Goal: Information Seeking & Learning: Learn about a topic

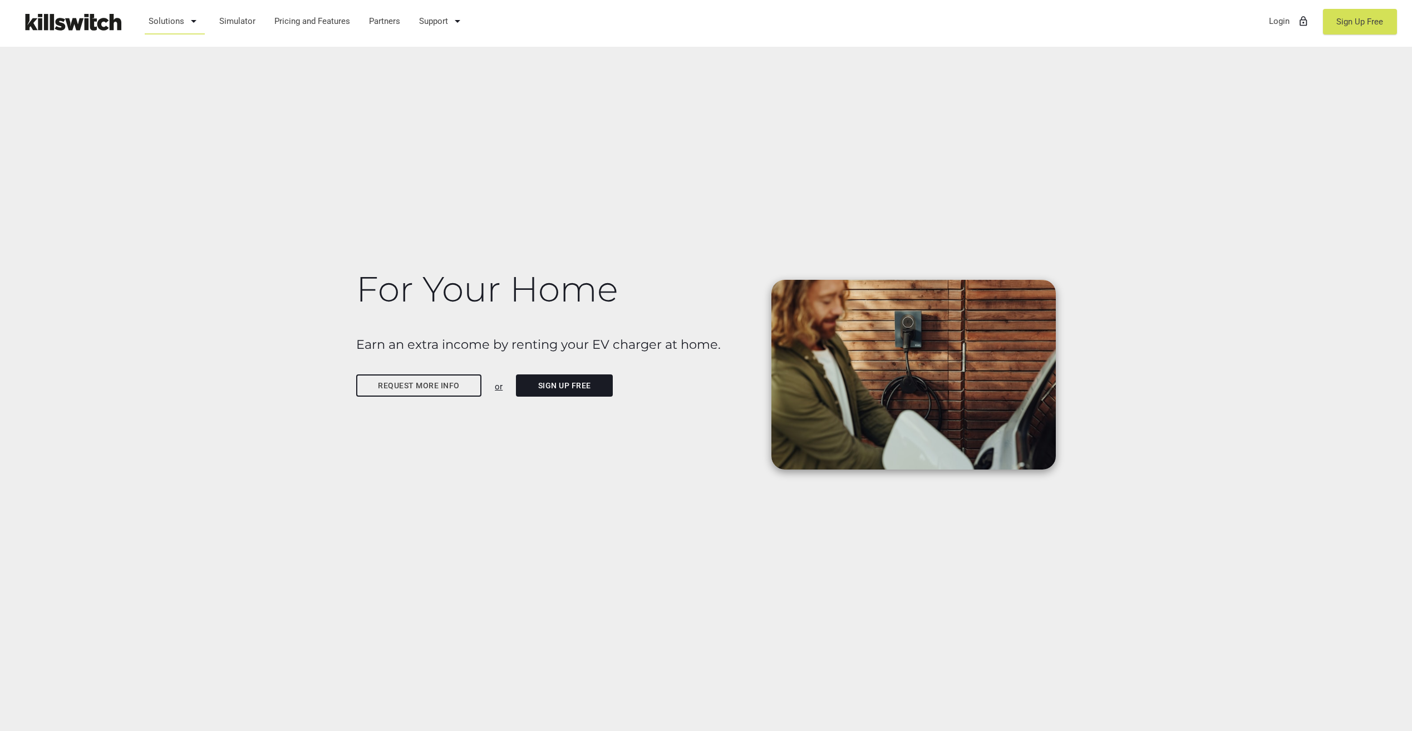
click at [185, 23] on link "Solutions arrow_drop_down" at bounding box center [175, 21] width 62 height 29
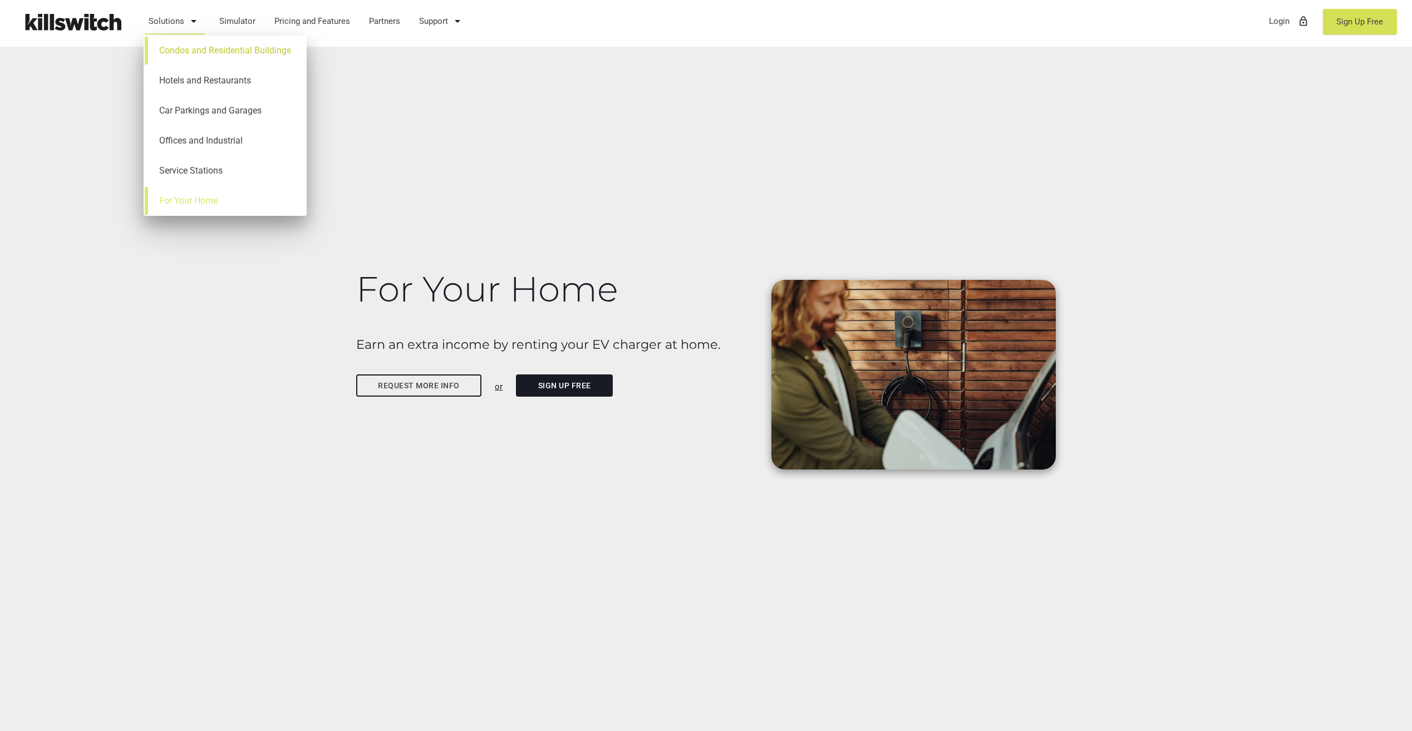
click at [222, 49] on link "Condos and Residential Buildings" at bounding box center [225, 51] width 152 height 30
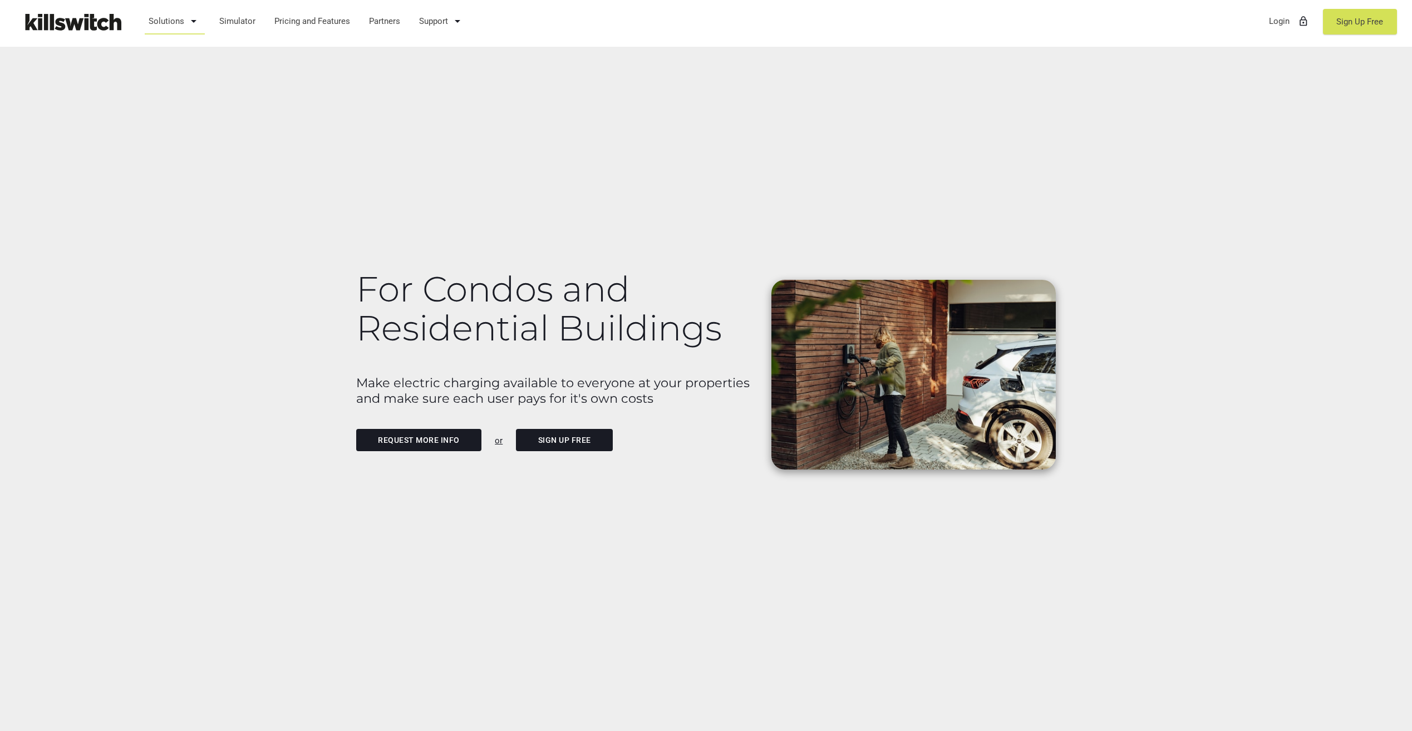
click at [422, 438] on link "Request more info" at bounding box center [419, 440] width 126 height 22
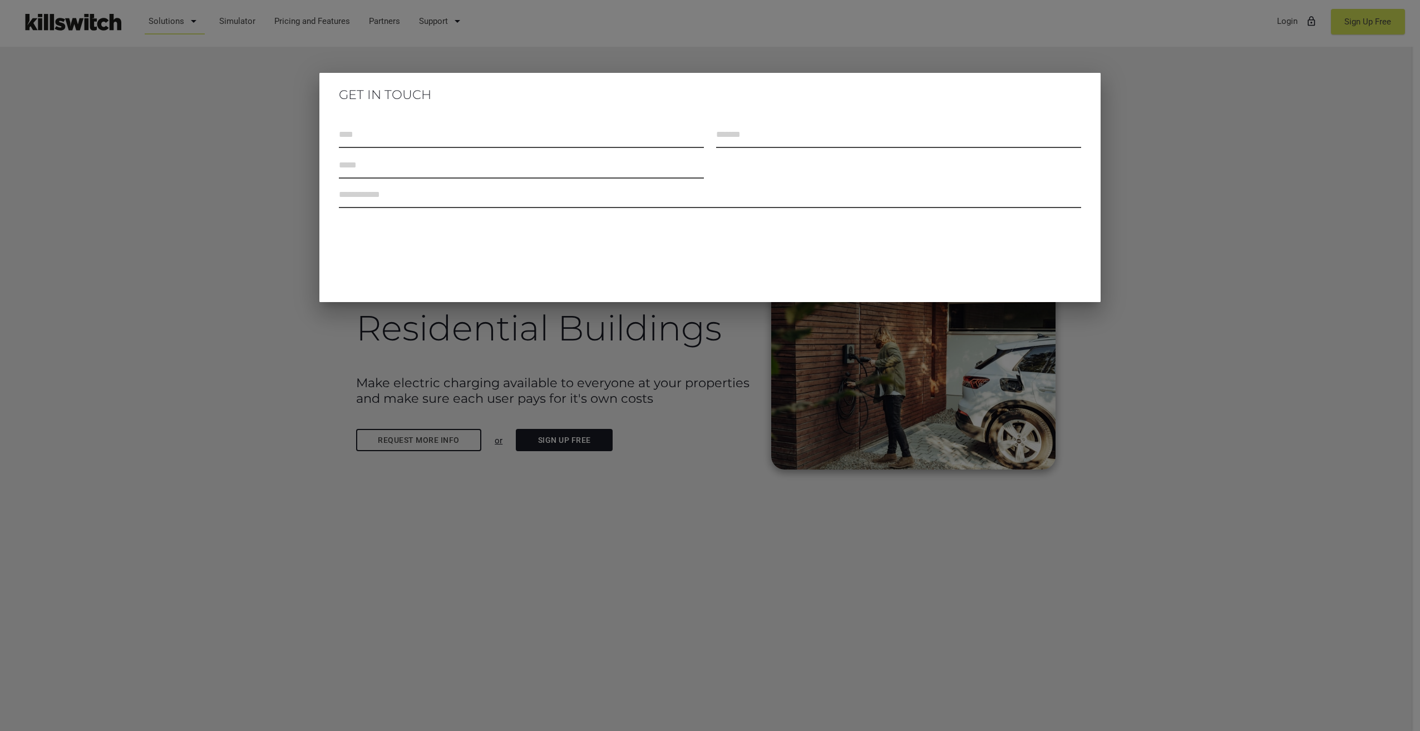
click at [521, 368] on div at bounding box center [710, 274] width 1420 height 914
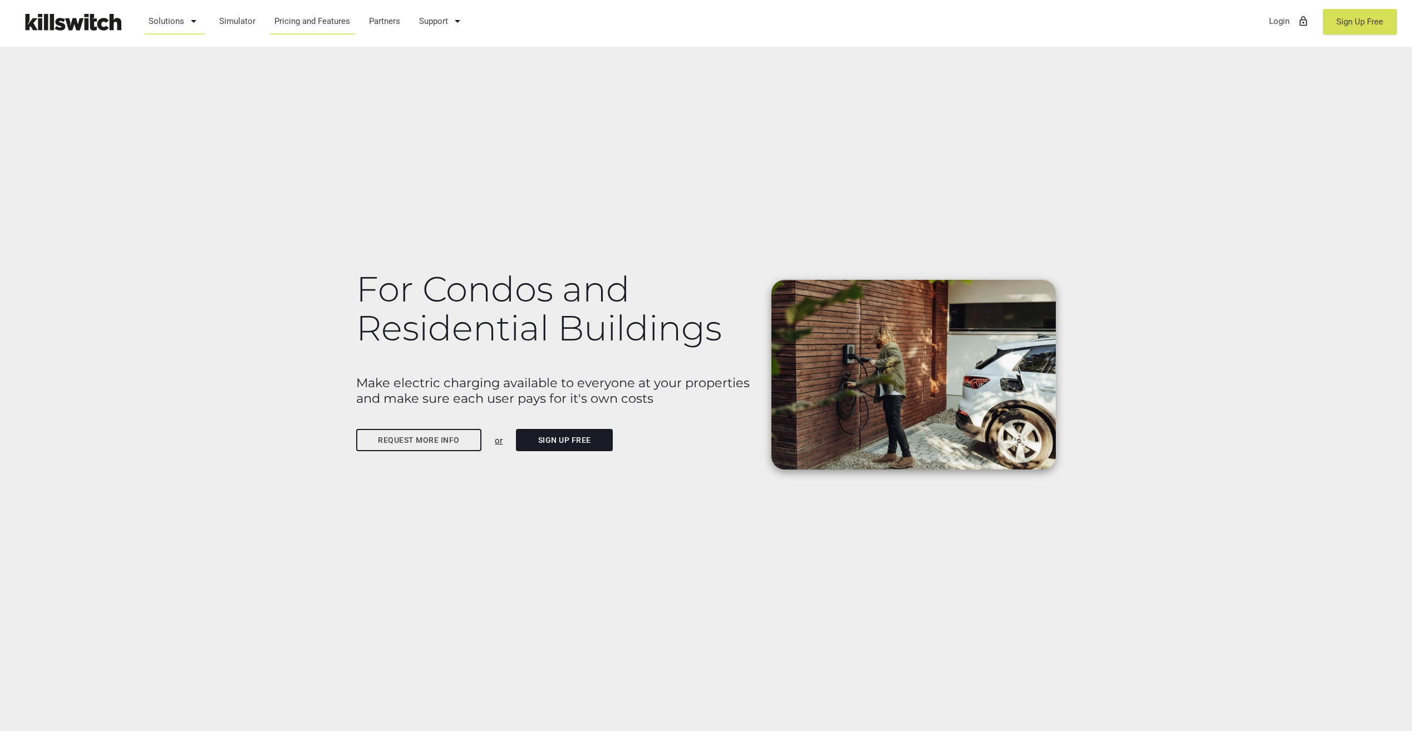
click at [294, 23] on link "Pricing and Features" at bounding box center [312, 21] width 86 height 29
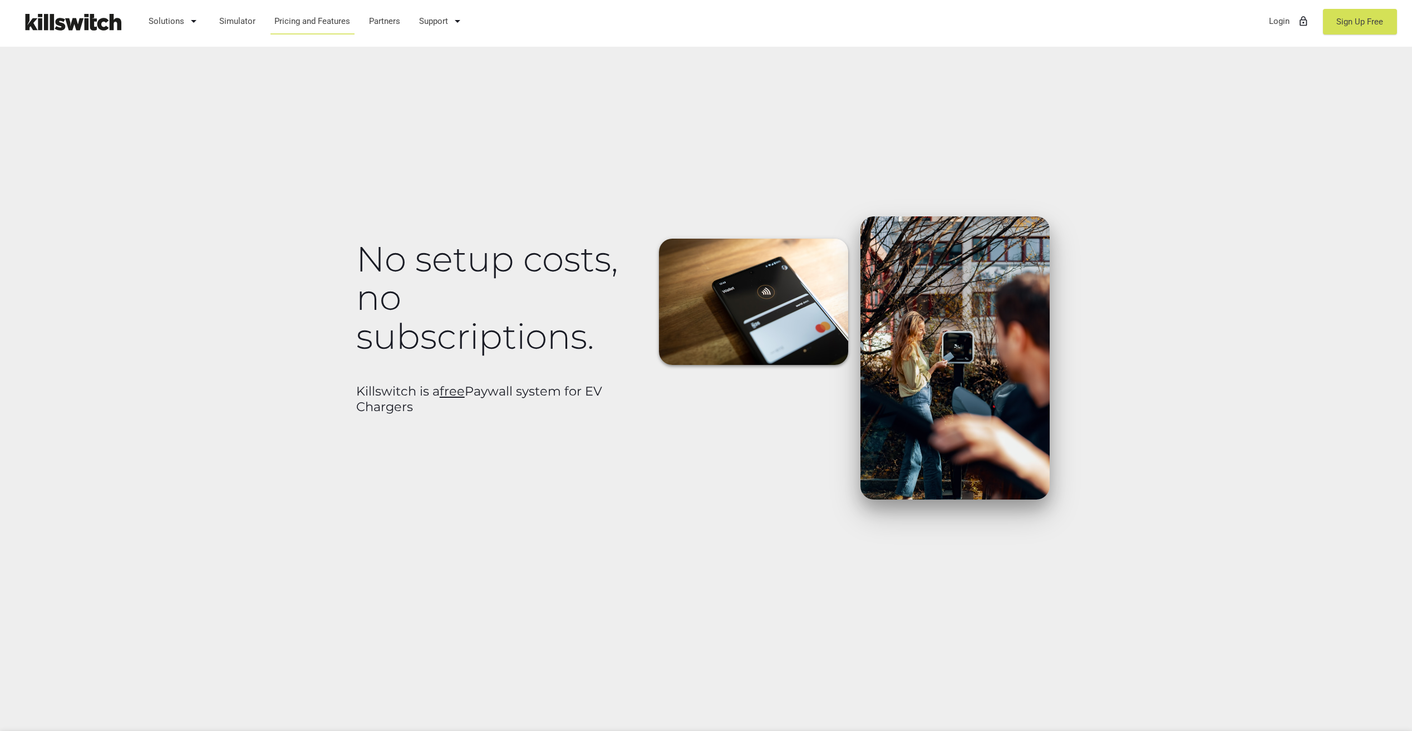
click at [453, 317] on h1 "No setup costs, no subscriptions." at bounding box center [498, 298] width 284 height 116
drag, startPoint x: 393, startPoint y: 331, endPoint x: 546, endPoint y: 419, distance: 176.5
click at [546, 419] on div "No setup costs, no subscriptions. Killswitch is a free Paywall system for EV Ch…" at bounding box center [498, 321] width 297 height 210
click at [156, 19] on link "Solutions arrow_drop_down" at bounding box center [175, 21] width 62 height 29
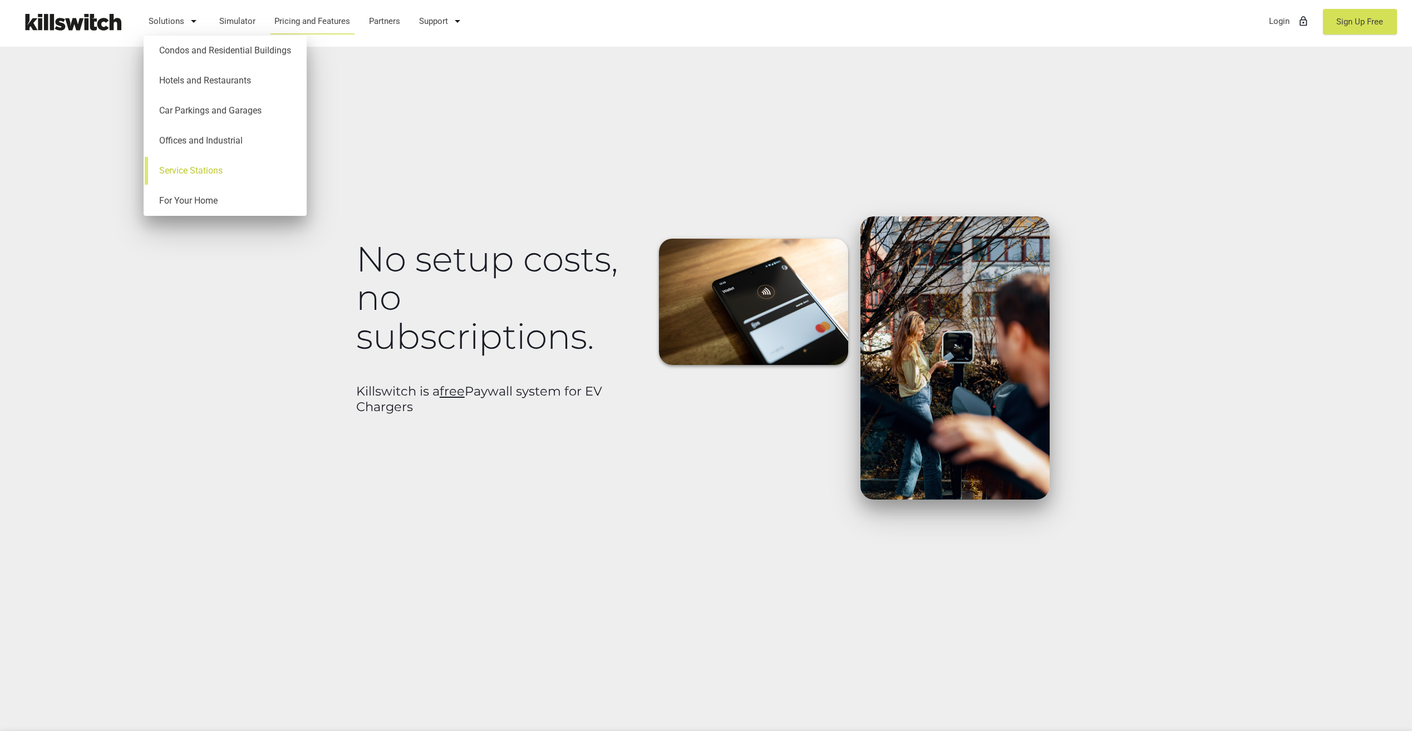
click at [223, 167] on link "Service Stations" at bounding box center [225, 171] width 152 height 30
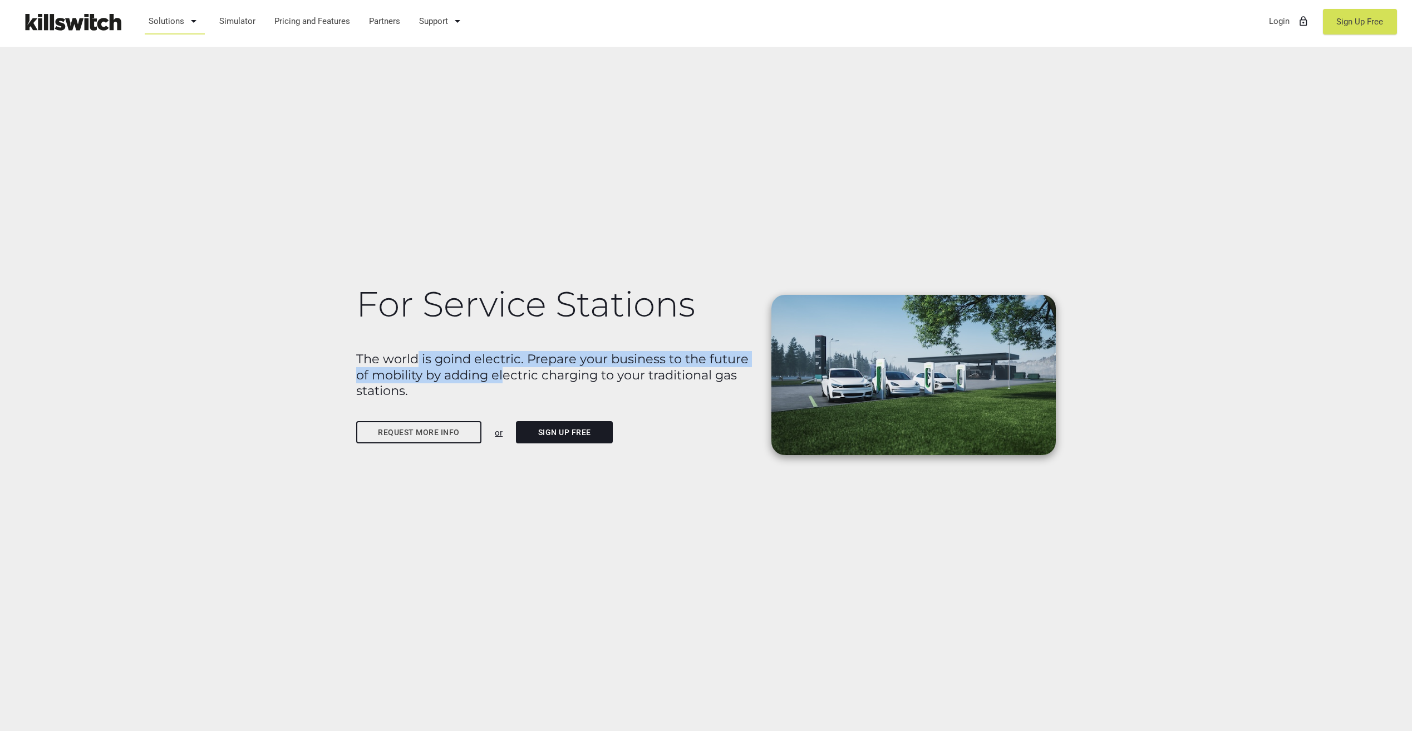
drag, startPoint x: 489, startPoint y: 377, endPoint x: 503, endPoint y: 380, distance: 14.3
click at [503, 380] on b "The world is goind electric. Prepare your business to the future of mobility by…" at bounding box center [552, 374] width 392 height 47
